Goal: Information Seeking & Learning: Find specific fact

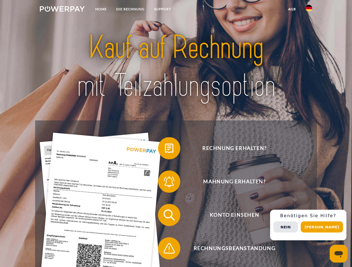
click at [62, 10] on img at bounding box center [62, 9] width 45 height 6
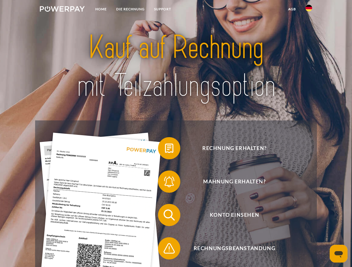
click at [309, 10] on img at bounding box center [308, 8] width 7 height 7
click at [292, 9] on link "agb" at bounding box center [291, 9] width 17 height 10
click at [165, 150] on span at bounding box center [161, 149] width 28 height 28
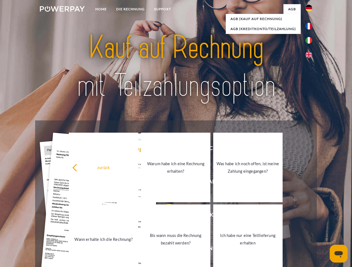
click at [165, 183] on div "Rechnung erhalten? Mahnung erhalten? Konto einsehen" at bounding box center [175, 232] width 281 height 223
click at [165, 216] on link "Bis wann muss die Rechnung bezahlt werden?" at bounding box center [175, 240] width 69 height 70
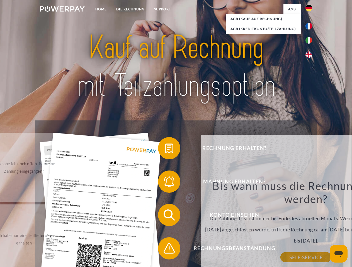
click at [204, 250] on div "Bis wann muss die Rechnung bezahlt werden? Die Zahlungsfrist ist immer bis Ende…" at bounding box center [305, 218] width 203 height 78
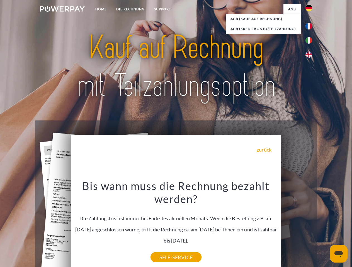
click at [310, 225] on div "Rechnung erhalten? Mahnung erhalten? Konto einsehen" at bounding box center [175, 232] width 281 height 223
click at [296, 226] on span "Konto einsehen" at bounding box center [234, 215] width 136 height 22
click at [324, 227] on header "Home DIE RECHNUNG SUPPORT" at bounding box center [176, 192] width 352 height 385
